Goal: Obtain resource: Download file/media

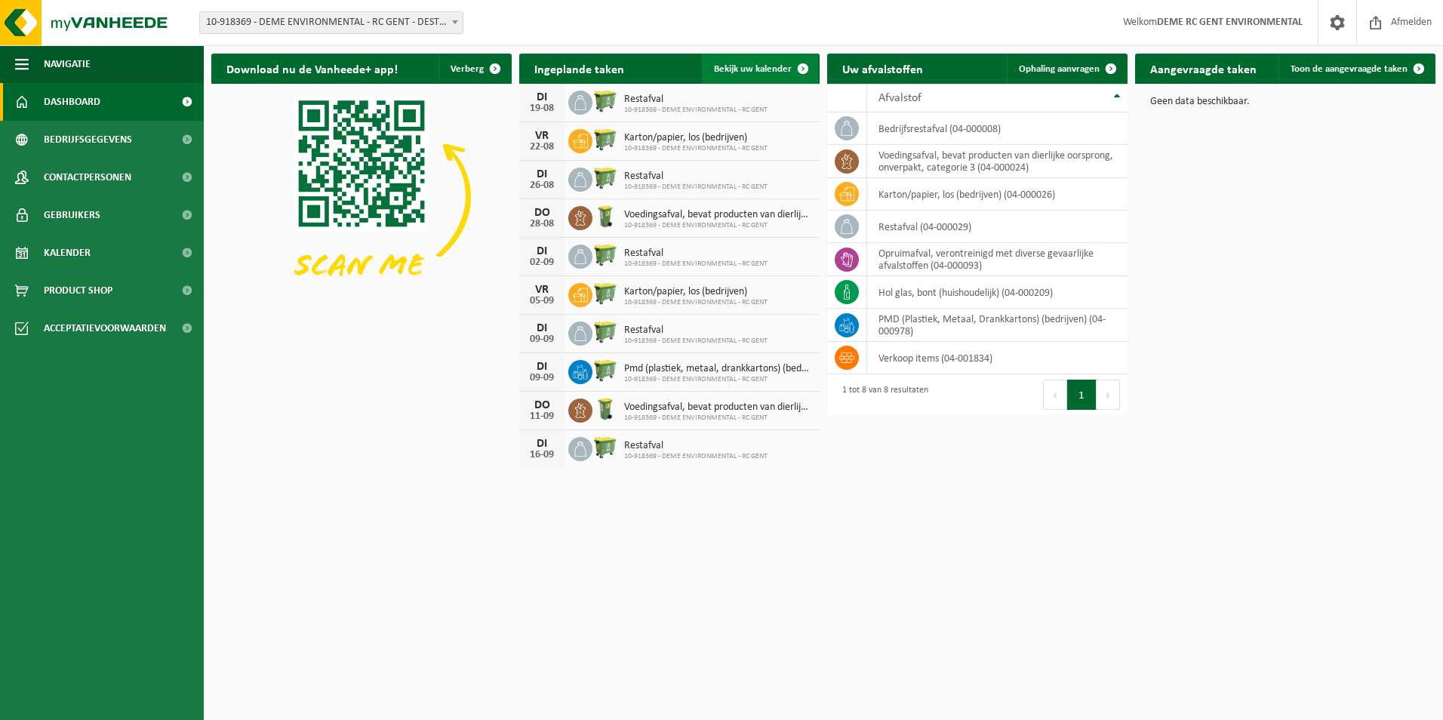
click at [807, 69] on span at bounding box center [803, 69] width 30 height 30
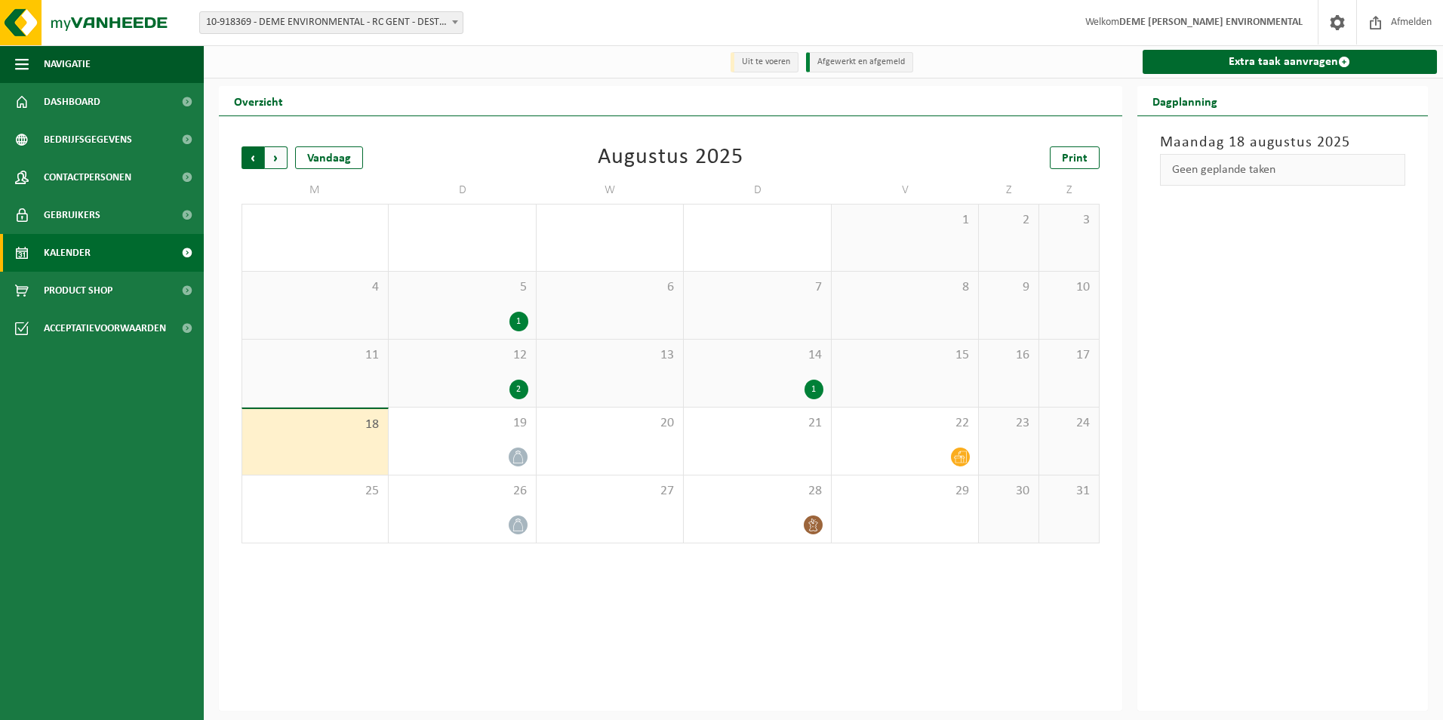
click at [266, 152] on span "Volgende" at bounding box center [276, 157] width 23 height 23
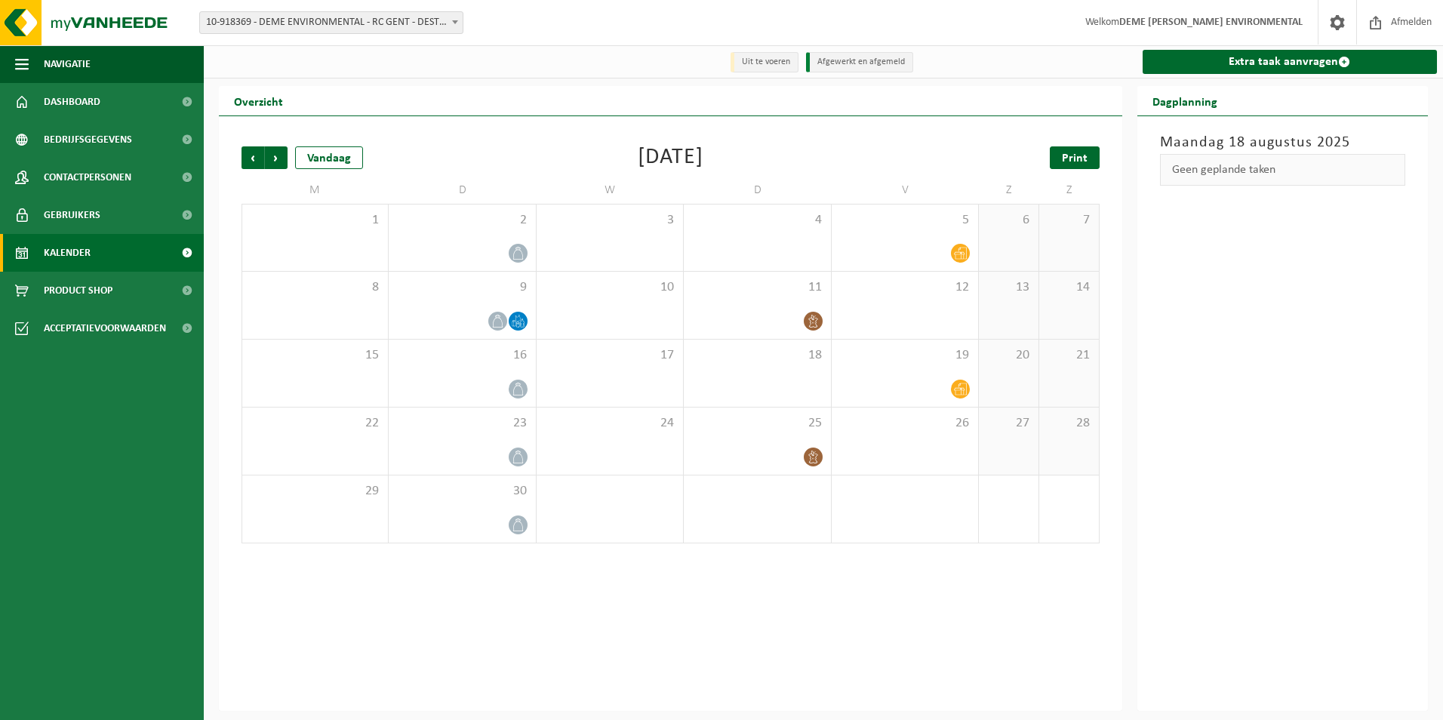
click at [1095, 160] on link "Print" at bounding box center [1075, 157] width 50 height 23
